Goal: Task Accomplishment & Management: Use online tool/utility

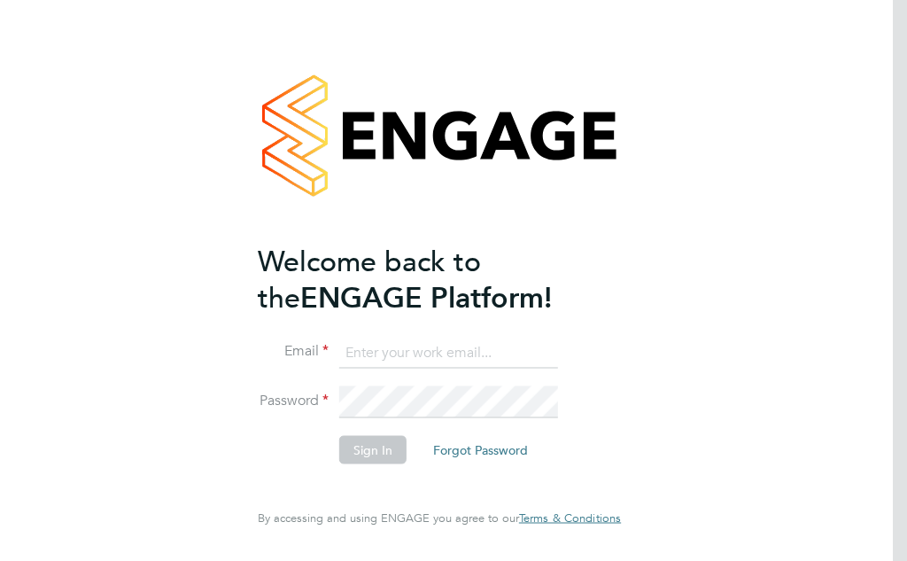
type input "[EMAIL_ADDRESS][DOMAIN_NAME]"
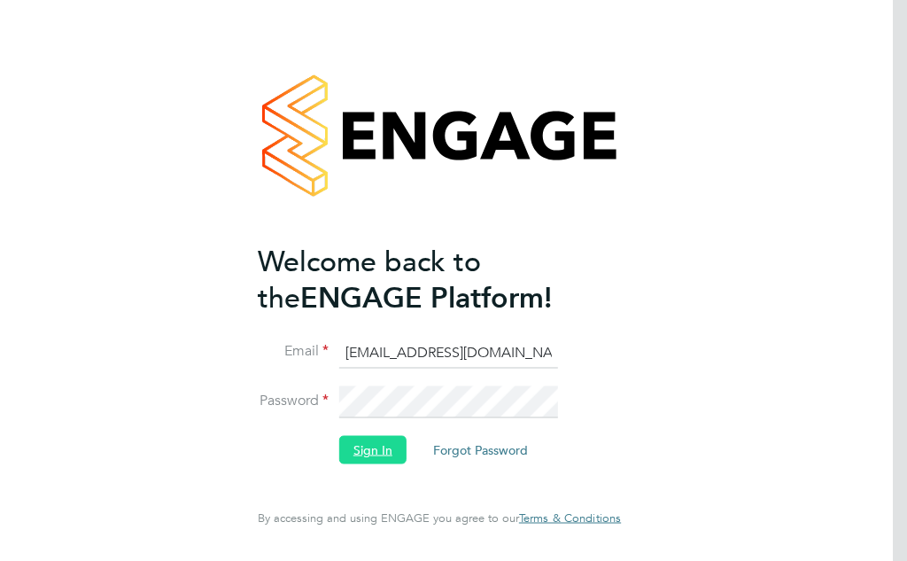
click at [377, 454] on button "Sign In" at bounding box center [372, 449] width 67 height 28
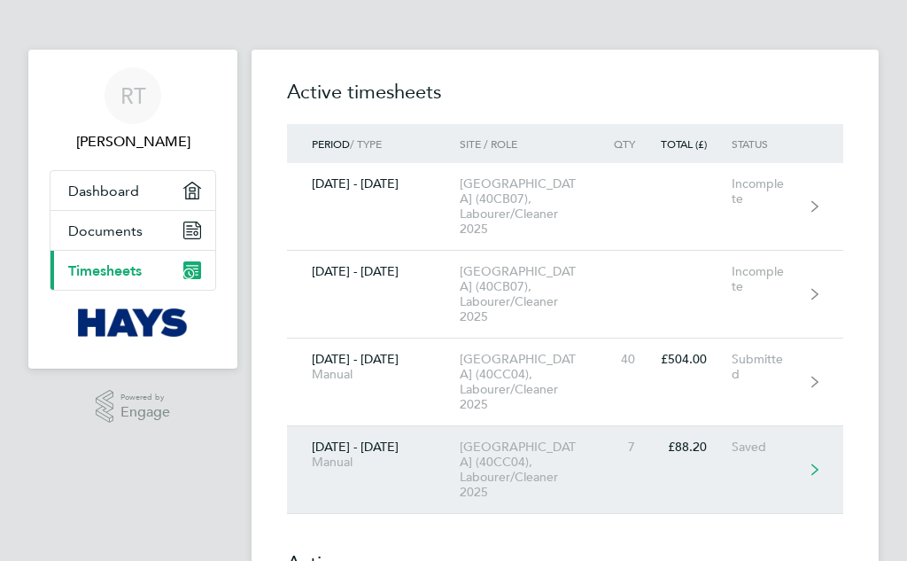
click at [376, 454] on div "[DATE] - [DATE] Manual" at bounding box center [373, 454] width 173 height 30
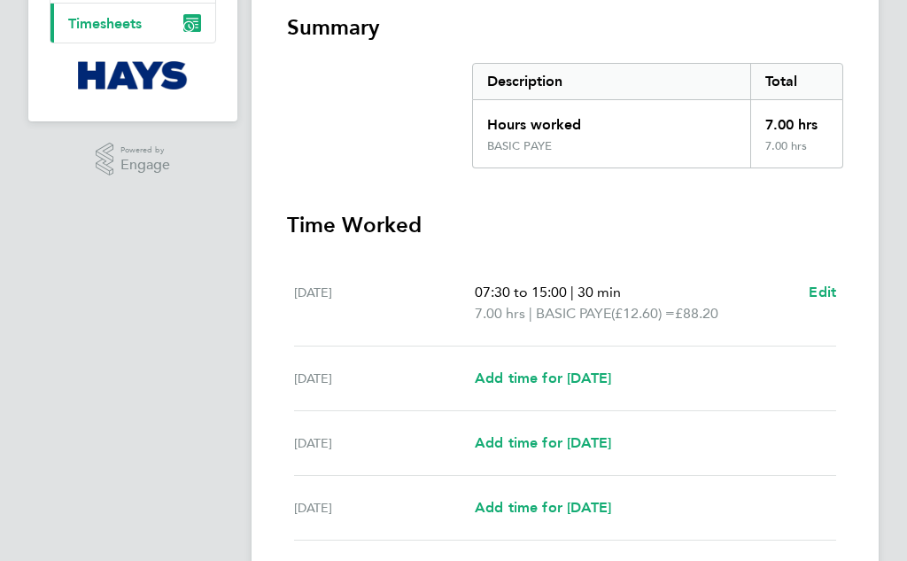
scroll to position [266, 0]
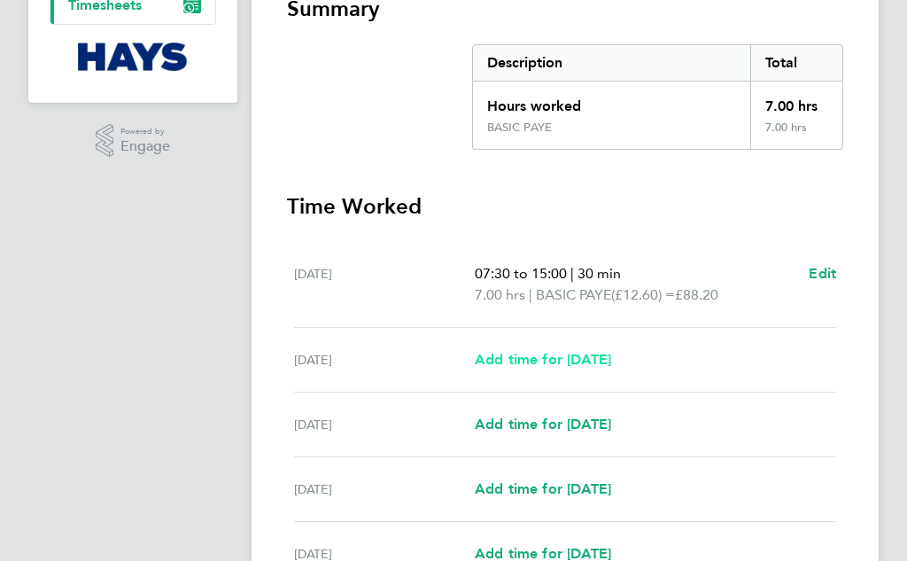
click at [560, 351] on link "Add time for [DATE]" at bounding box center [543, 359] width 136 height 21
select select "30"
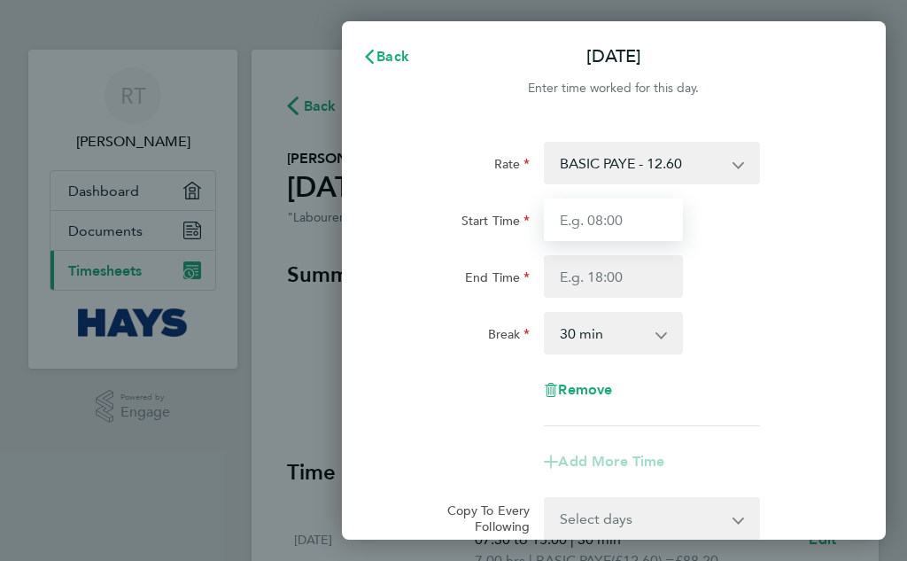
click at [602, 221] on input "Start Time" at bounding box center [613, 219] width 139 height 43
